Goal: Task Accomplishment & Management: Manage account settings

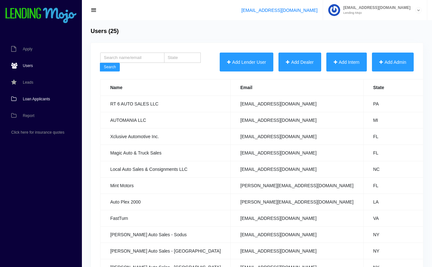
click at [32, 96] on link "Loan Applicants" at bounding box center [37, 99] width 75 height 17
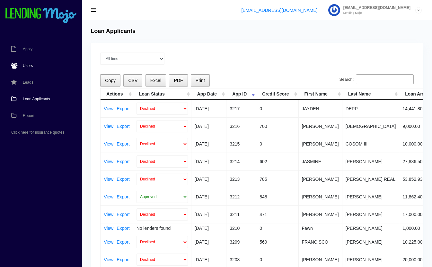
click at [25, 65] on span "Users" at bounding box center [28, 66] width 10 height 4
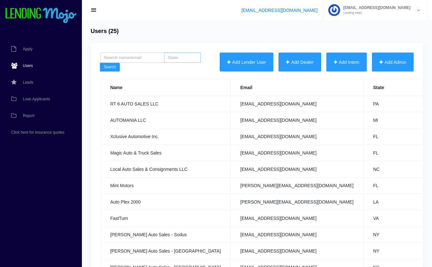
click at [185, 57] on input "search" at bounding box center [182, 58] width 37 height 10
type input "pa"
click at [111, 64] on button "Search" at bounding box center [110, 67] width 20 height 9
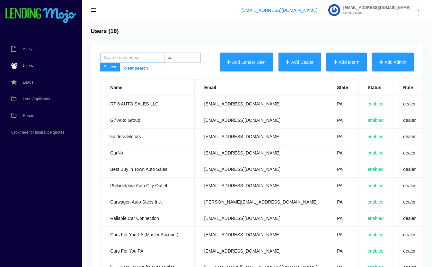
click at [118, 59] on input "search" at bounding box center [132, 58] width 64 height 10
type input "top tier"
click at [100, 63] on button "Search" at bounding box center [110, 67] width 20 height 9
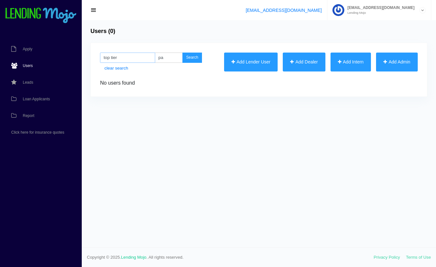
click at [126, 57] on input "top tier" at bounding box center [127, 58] width 55 height 10
type input "top"
click at [183, 53] on button "Search" at bounding box center [193, 58] width 20 height 10
click at [173, 59] on input "pa" at bounding box center [169, 58] width 28 height 10
type input "p"
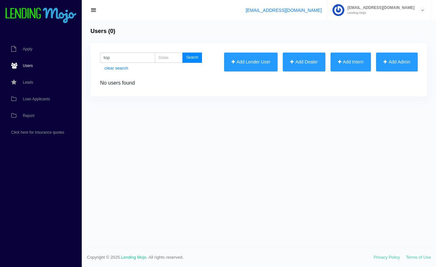
click at [193, 57] on button "Search" at bounding box center [193, 58] width 20 height 10
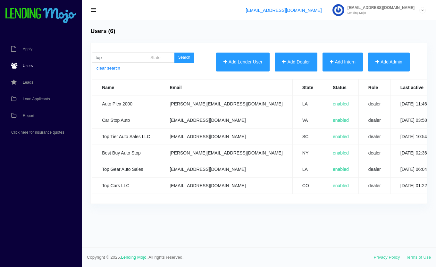
scroll to position [0, 7]
click at [41, 97] on span "Loan Applicants" at bounding box center [36, 99] width 27 height 4
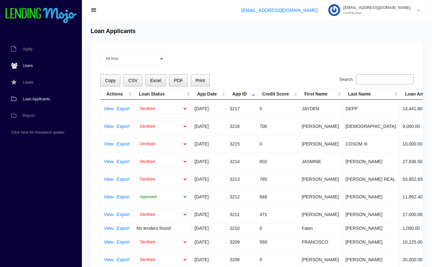
click at [29, 66] on span "Users" at bounding box center [28, 66] width 10 height 4
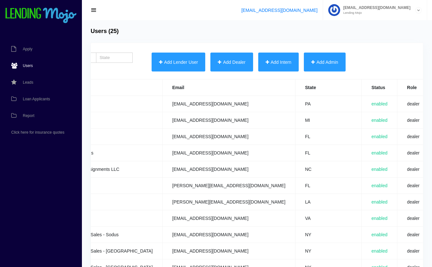
scroll to position [0, 252]
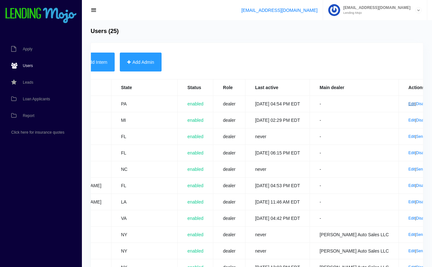
click at [408, 103] on link "Edit" at bounding box center [411, 104] width 7 height 4
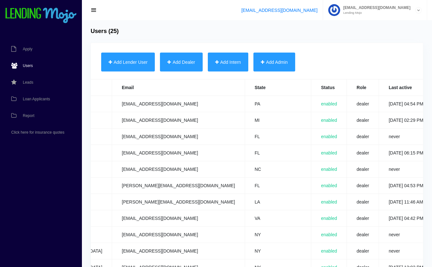
scroll to position [0, 0]
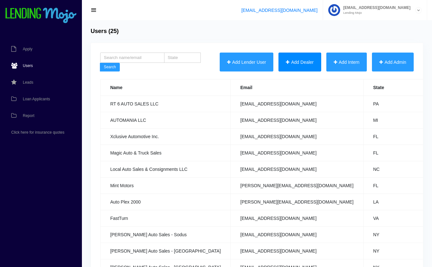
click at [294, 60] on button "Add Dealer" at bounding box center [299, 62] width 42 height 19
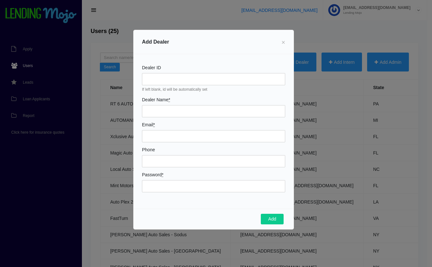
click at [153, 104] on div "Dealer Name *" at bounding box center [213, 108] width 143 height 20
click at [156, 109] on input "Dealer Name *" at bounding box center [213, 111] width 143 height 12
type input "Twin Eagle Auto Sales LLC"
type input "[EMAIL_ADDRESS][DOMAIN_NAME]"
type input "3214448538"
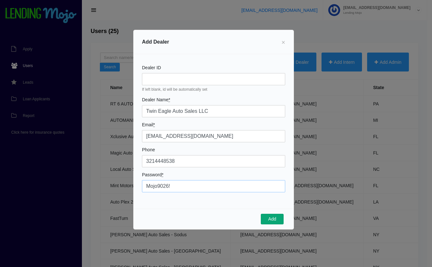
type input "Mojo9026!"
click at [278, 220] on button "Add" at bounding box center [272, 219] width 23 height 11
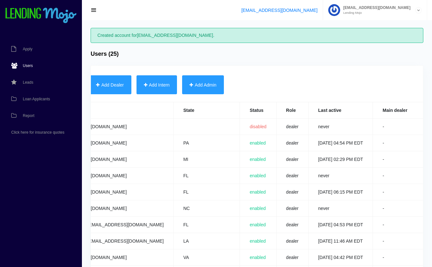
scroll to position [0, 253]
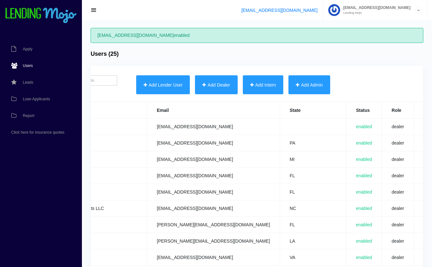
scroll to position [0, 252]
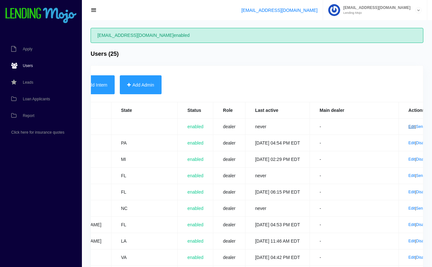
click at [408, 125] on link "Edit" at bounding box center [411, 127] width 7 height 4
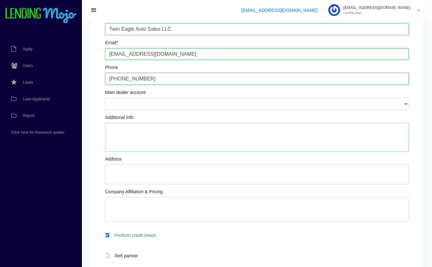
click at [185, 141] on textarea "Additional Info" at bounding box center [257, 137] width 304 height 29
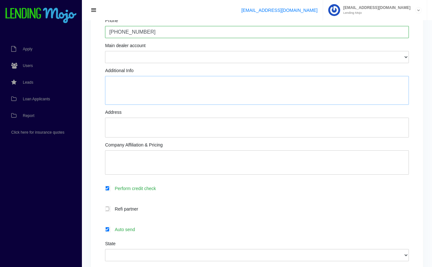
scroll to position [151, 0]
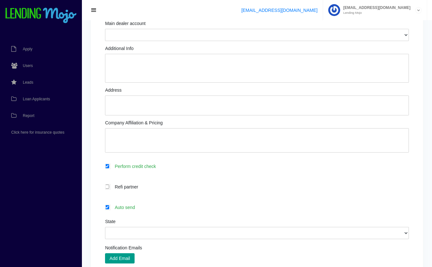
click at [143, 209] on label "Auto send" at bounding box center [259, 207] width 297 height 7
click at [109, 209] on input "Auto send" at bounding box center [107, 207] width 4 height 4
checkbox input "false"
click at [177, 234] on select "Alabama Alaska Arizona Arkansas California Colorado Connecticut Delaware Distri…" at bounding box center [257, 233] width 304 height 12
select select "FL"
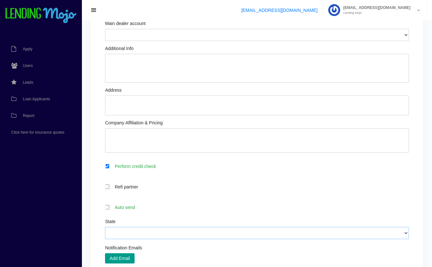
click at [105, 228] on select "Alabama Alaska Arizona Arkansas California Colorado Connecticut Delaware Distri…" at bounding box center [257, 233] width 304 height 12
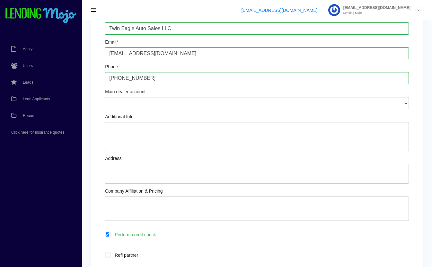
scroll to position [82, 0]
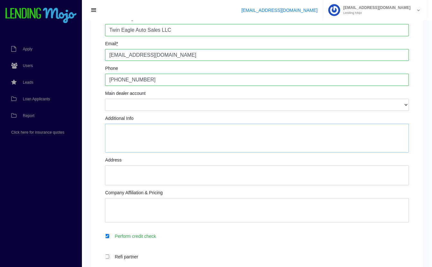
click at [187, 131] on textarea "Additional Info" at bounding box center [257, 138] width 304 height 29
type textarea "John Macool same # for text"
type textarea "1220 West State Road 436 Altamonte Springs, FL 32714"
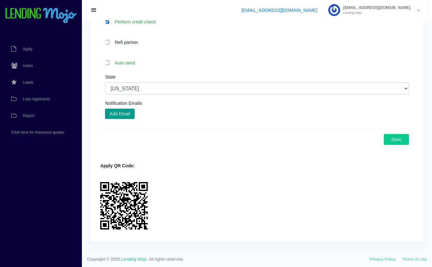
scroll to position [298, 0]
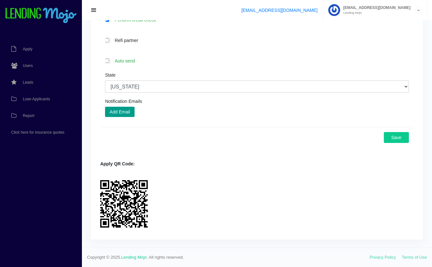
type textarea "GWC (existing) Heard about us from Dealer Center. Onboarded 09.02.25"
click at [392, 138] on button "Save" at bounding box center [395, 137] width 25 height 11
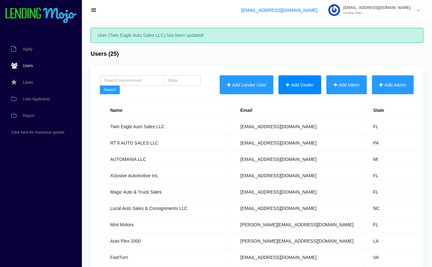
click at [290, 84] on button "Add Dealer" at bounding box center [299, 84] width 42 height 19
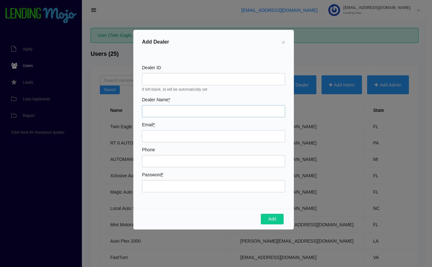
click at [151, 111] on input "Dealer Name *" at bounding box center [213, 111] width 143 height 12
type input "Destination Auto"
type input "sales@mydestinationauto.com"
click at [187, 125] on div "Email * sales@mydestinationauto.com" at bounding box center [213, 133] width 143 height 20
click at [175, 167] on input "Phone" at bounding box center [213, 161] width 143 height 12
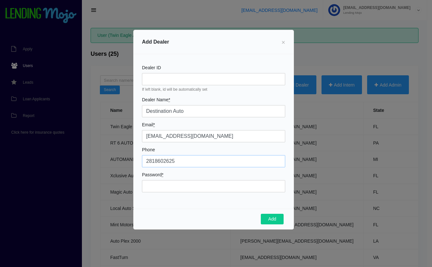
type input "2818602625"
type input "Mojo9026!"
click at [190, 173] on div "Dealer ID If left blank, id will be automatically set Dealer Name * Destination…" at bounding box center [213, 131] width 160 height 155
click at [273, 217] on button "Add" at bounding box center [272, 219] width 23 height 11
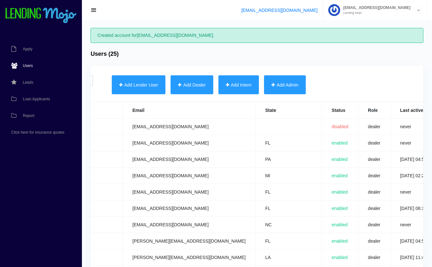
scroll to position [0, 253]
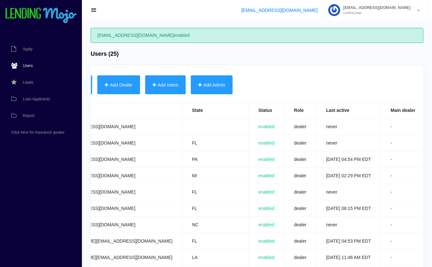
scroll to position [0, 252]
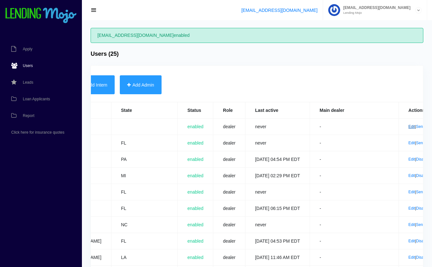
click at [408, 126] on link "Edit" at bounding box center [411, 127] width 7 height 4
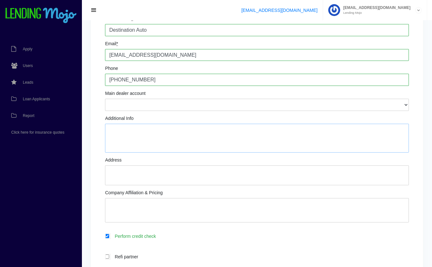
click at [175, 130] on textarea "Additional Info" at bounding box center [257, 138] width 304 height 29
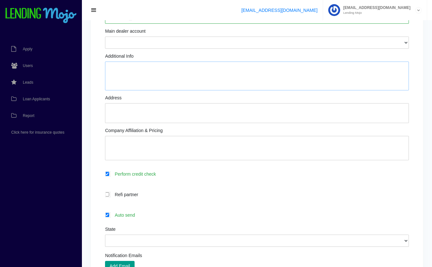
scroll to position [151, 0]
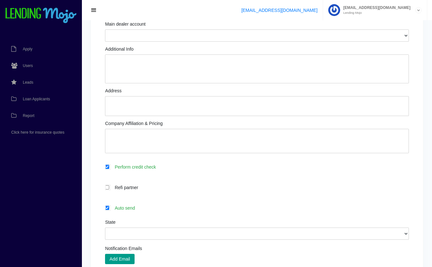
click at [146, 210] on label "Auto send" at bounding box center [259, 207] width 297 height 7
click at [109, 210] on input "Auto send" at bounding box center [107, 208] width 4 height 4
checkbox input "false"
click at [182, 237] on select "[US_STATE] [US_STATE] [US_STATE] [US_STATE] [US_STATE] [US_STATE] [US_STATE] [U…" at bounding box center [257, 234] width 304 height 12
select select "[GEOGRAPHIC_DATA]"
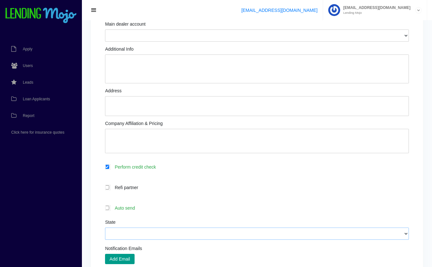
click at [105, 228] on select "[US_STATE] [US_STATE] [US_STATE] [US_STATE] [US_STATE] [US_STATE] [US_STATE] [U…" at bounding box center [257, 234] width 304 height 12
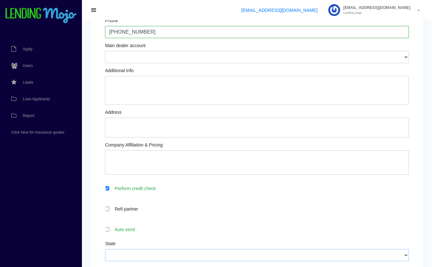
scroll to position [90, 0]
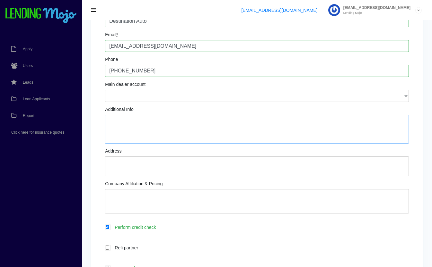
click at [178, 129] on textarea "Additional Info" at bounding box center [257, 129] width 304 height 29
type textarea "Legal entity: [PERSON_NAME] & [PERSON_NAME] [PERSON_NAME]: Partner [PERSON_NAME…"
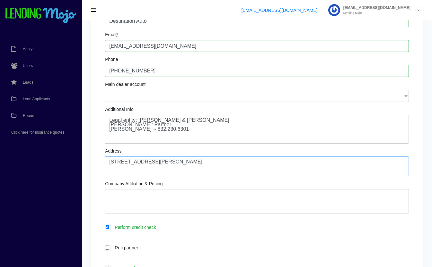
type textarea "[STREET_ADDRESS][PERSON_NAME]"
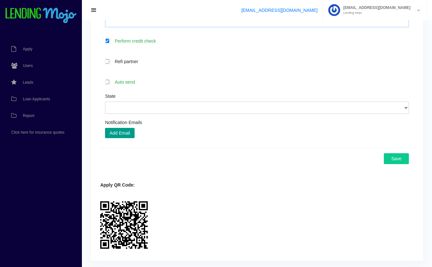
scroll to position [298, 0]
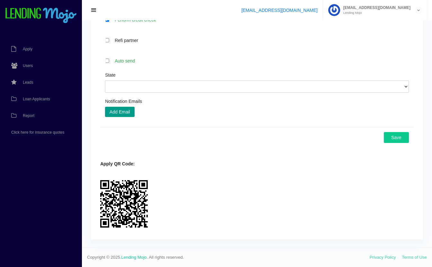
type textarea "GWC (existing) onboarded [DATE] Lead came from: Was contacted by [PERSON_NAME]"
click at [396, 138] on button "Save" at bounding box center [395, 137] width 25 height 11
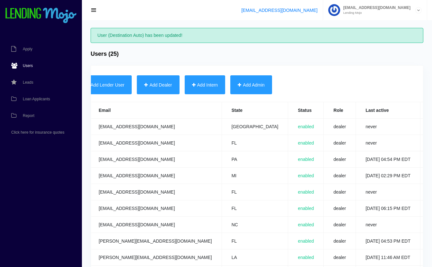
scroll to position [0, 252]
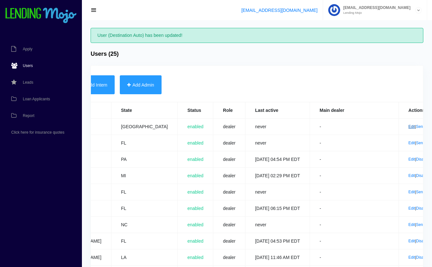
click at [408, 126] on link "Edit" at bounding box center [411, 127] width 7 height 4
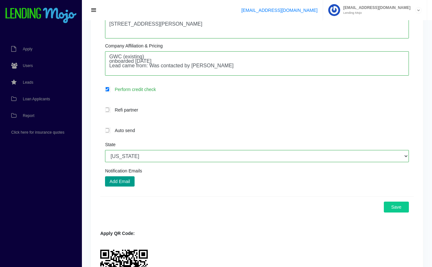
scroll to position [230, 0]
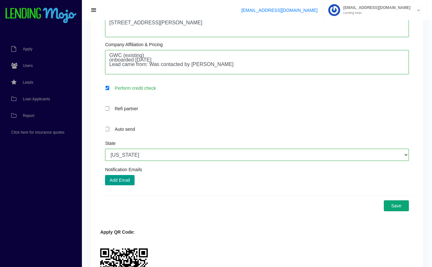
click at [399, 208] on button "Save" at bounding box center [395, 206] width 25 height 11
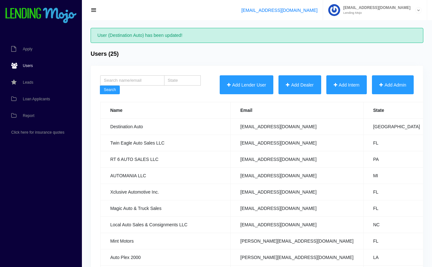
click at [176, 13] on div "[EMAIL_ADDRESS][DOMAIN_NAME] [EMAIL_ADDRESS][DOMAIN_NAME] Lending Mojo Manage A…" at bounding box center [257, 10] width 350 height 20
click at [145, 85] on input "search" at bounding box center [132, 80] width 64 height 10
type input "singh"
click at [100, 86] on button "Search" at bounding box center [110, 90] width 20 height 9
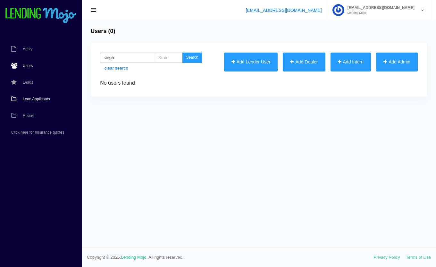
click at [34, 98] on span "Loan Applicants" at bounding box center [36, 99] width 27 height 4
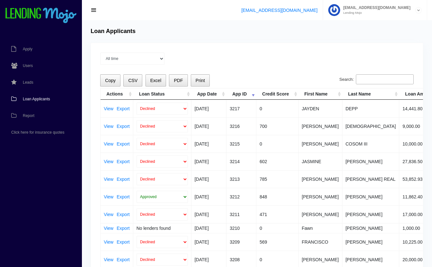
click at [374, 77] on input "Search:" at bounding box center [385, 79] width 58 height 10
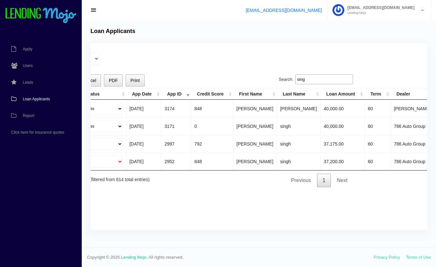
scroll to position [0, 159]
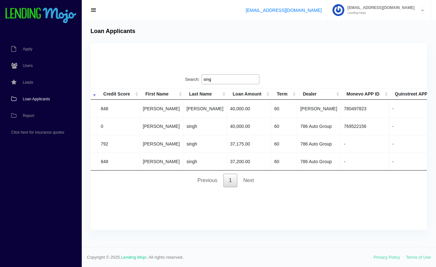
type input "sing"
